Goal: Transaction & Acquisition: Obtain resource

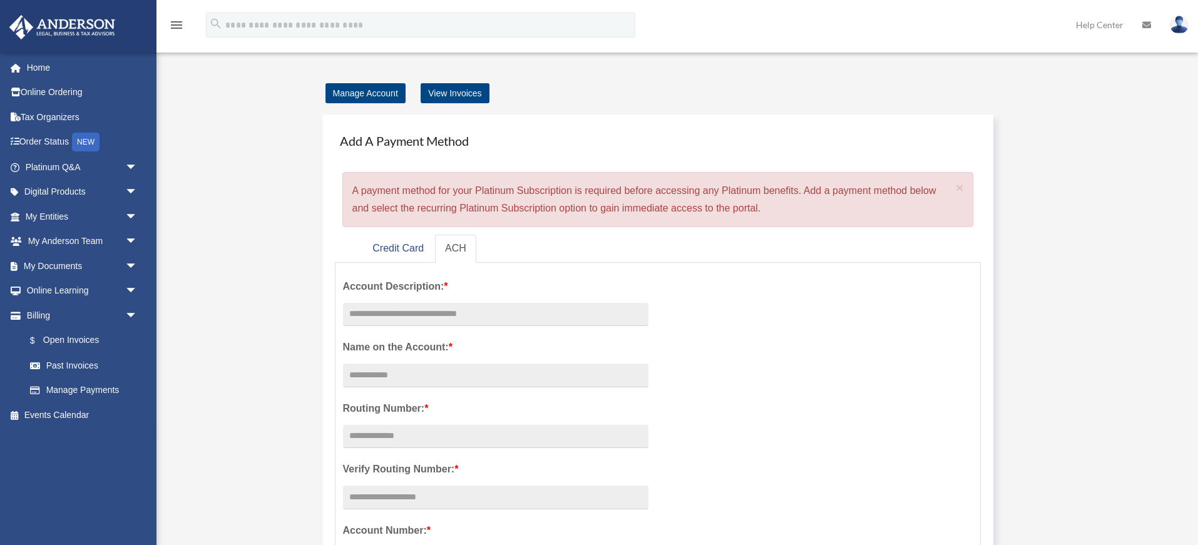
click at [66, 365] on link "Past Invoices" at bounding box center [87, 365] width 139 height 25
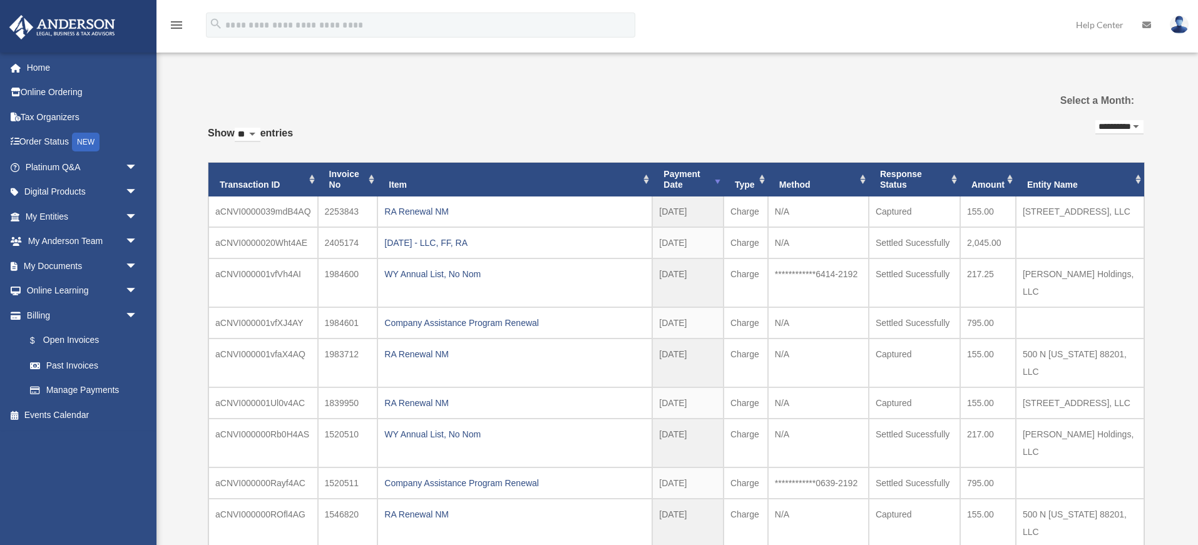
click at [451, 150] on div "**********" at bounding box center [676, 370] width 936 height 506
click at [417, 206] on div "RA Renewal NM" at bounding box center [514, 212] width 261 height 18
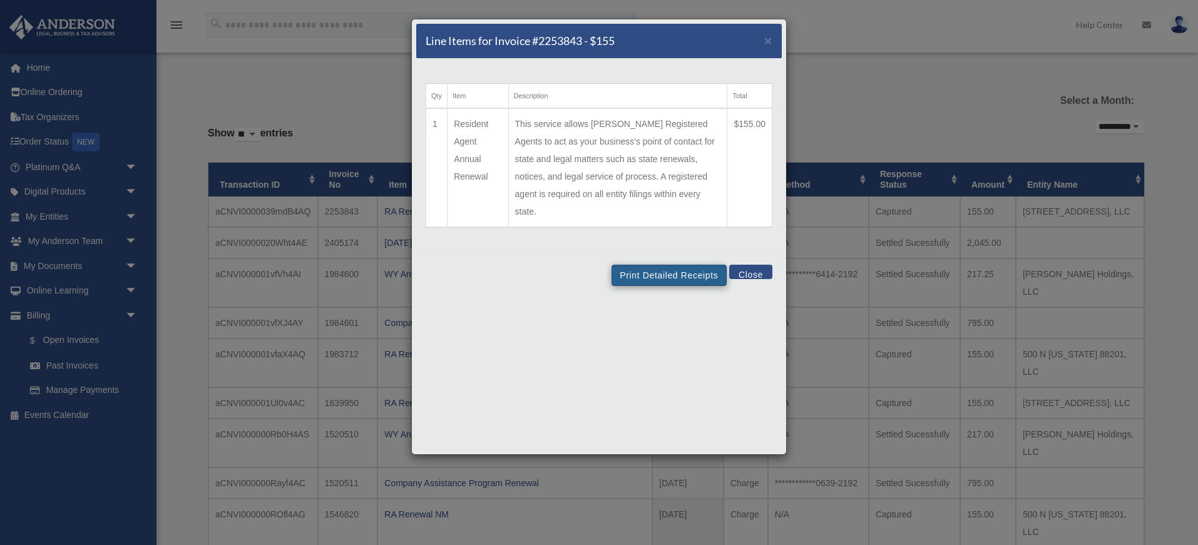
click at [678, 265] on button "Print Detailed Receipts" at bounding box center [668, 275] width 115 height 21
click at [671, 265] on button "Print Detailed Receipts" at bounding box center [668, 275] width 115 height 21
click at [754, 265] on button "Close" at bounding box center [750, 272] width 43 height 14
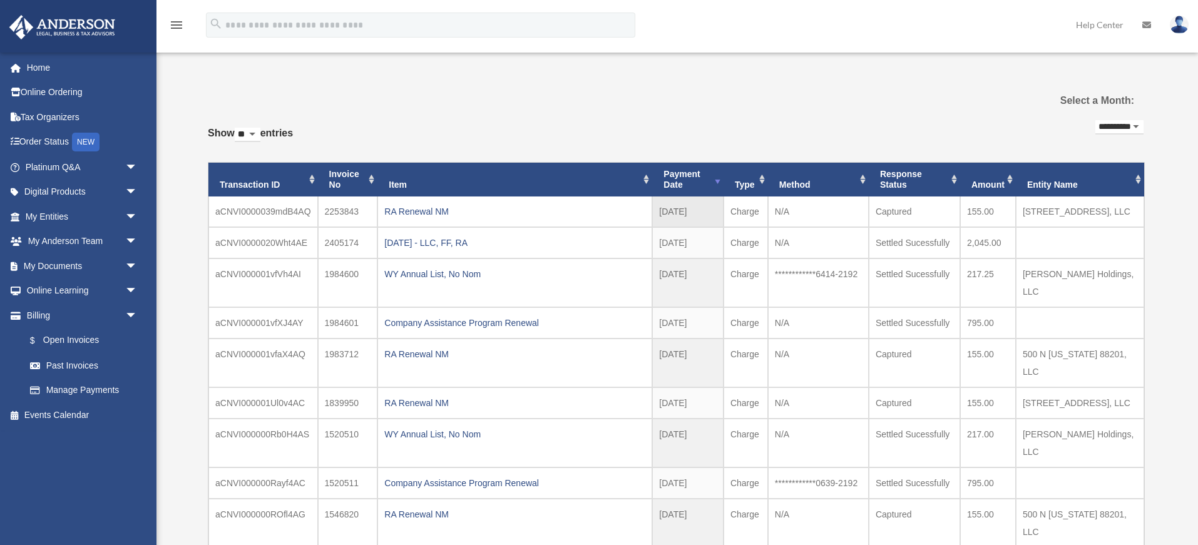
click at [261, 207] on td "aCNVI0000039mdB4AQ" at bounding box center [263, 212] width 110 height 31
click at [346, 215] on td "2253843" at bounding box center [348, 212] width 60 height 31
click at [345, 208] on td "2253843" at bounding box center [348, 212] width 60 height 31
click at [885, 212] on td "Captured" at bounding box center [914, 212] width 91 height 31
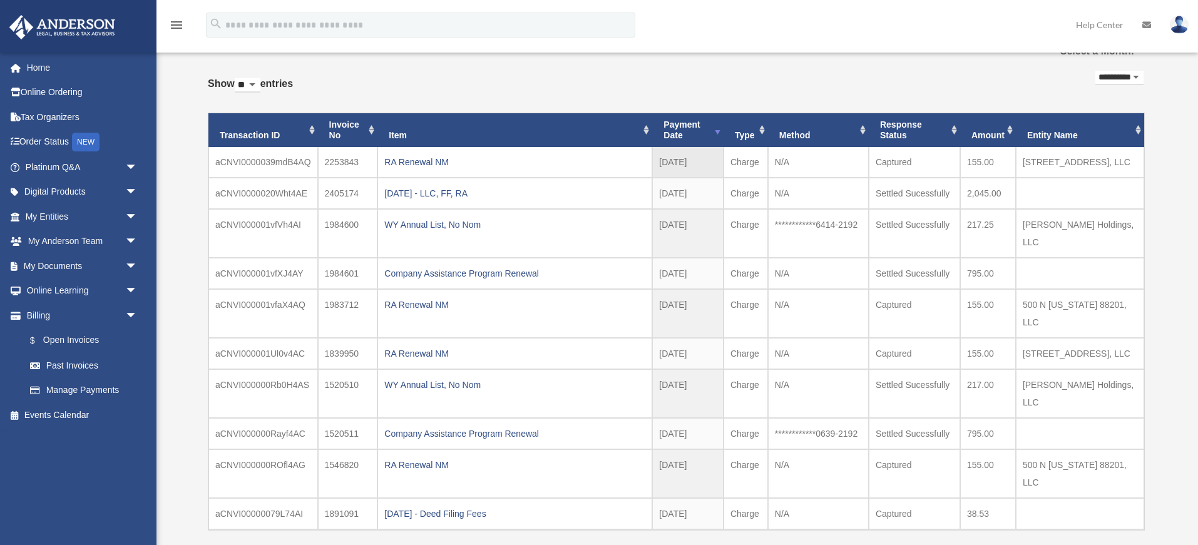
scroll to position [54, 0]
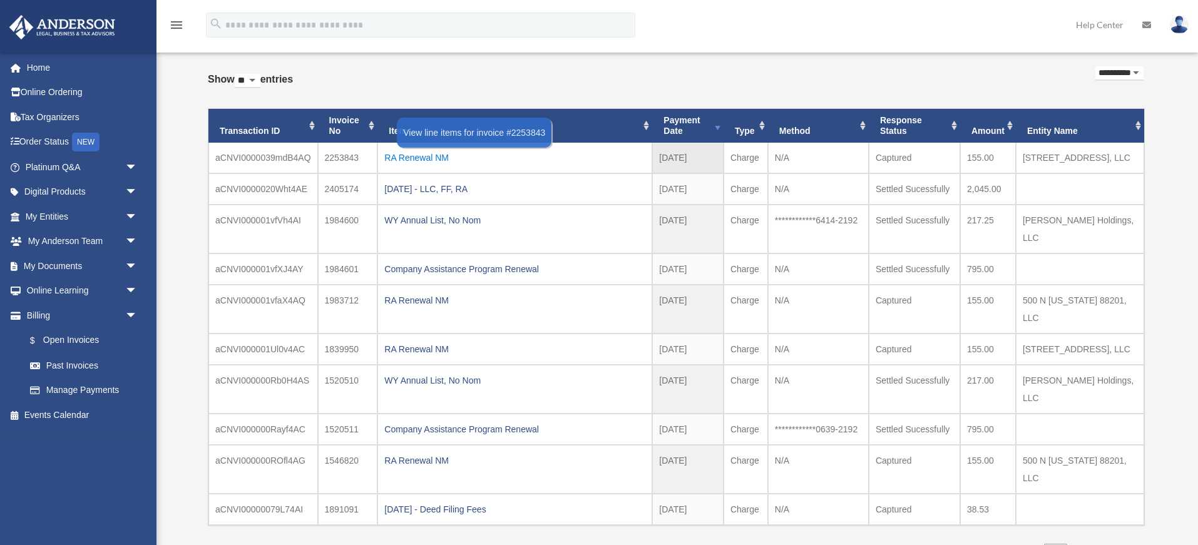
click at [451, 157] on div "RA Renewal NM" at bounding box center [514, 158] width 261 height 18
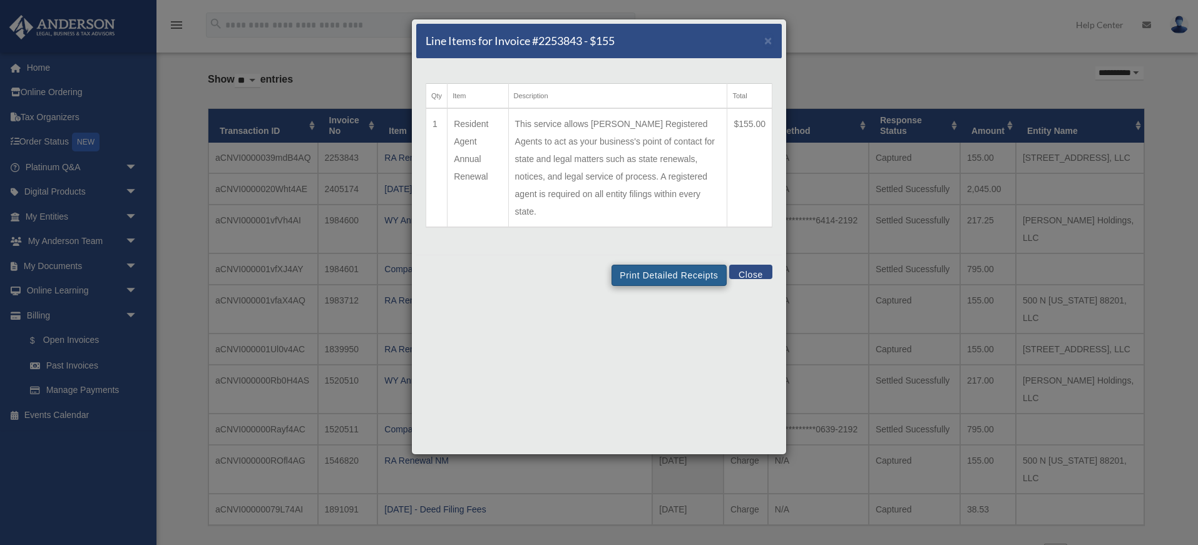
click at [672, 266] on button "Print Detailed Receipts" at bounding box center [668, 275] width 115 height 21
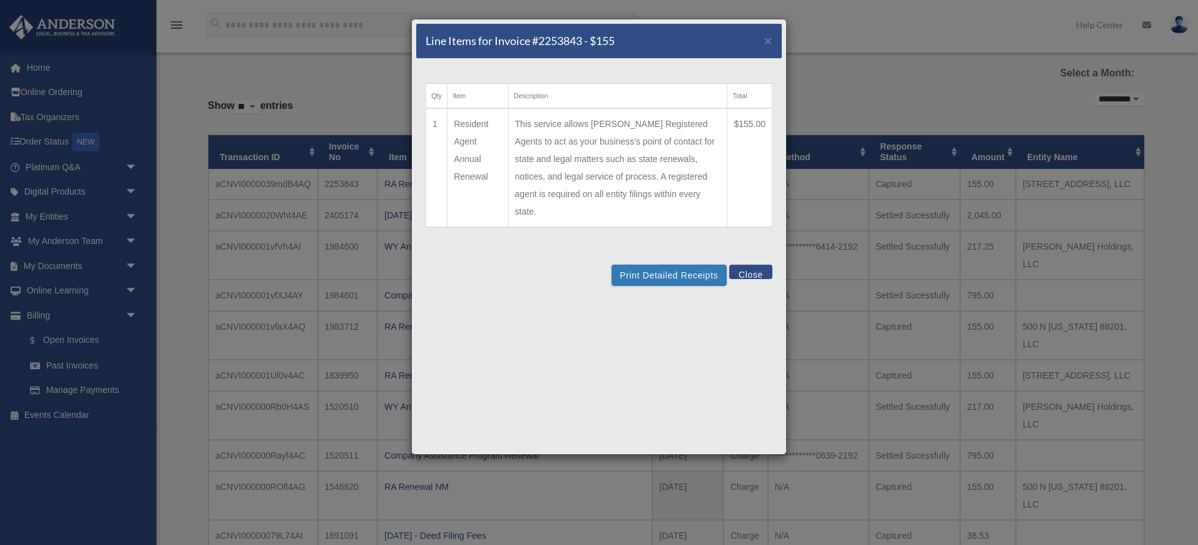
click at [755, 265] on button "Close" at bounding box center [750, 272] width 43 height 14
